Goal: Information Seeking & Learning: Learn about a topic

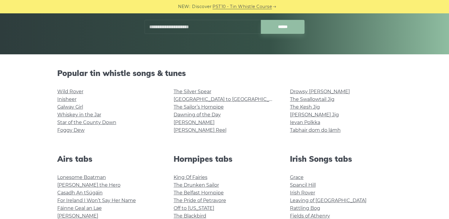
scroll to position [100, 0]
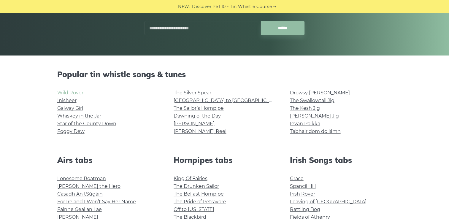
click at [66, 92] on link "Wild Rover" at bounding box center [70, 93] width 26 height 6
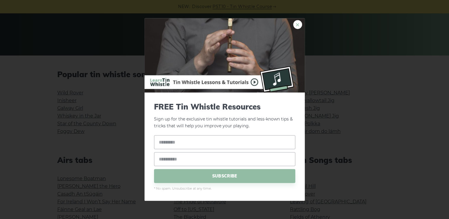
click at [297, 23] on link "×" at bounding box center [297, 24] width 9 height 9
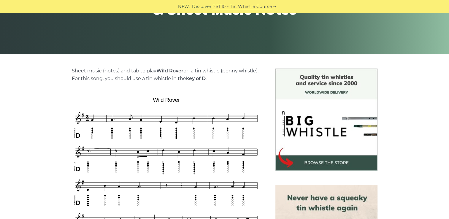
scroll to position [104, 0]
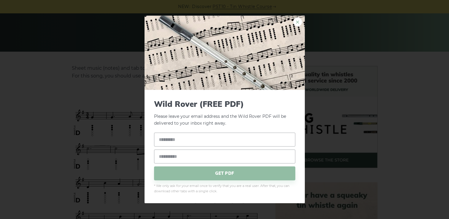
click at [297, 24] on link "×" at bounding box center [297, 22] width 9 height 9
